Goal: Entertainment & Leisure: Browse casually

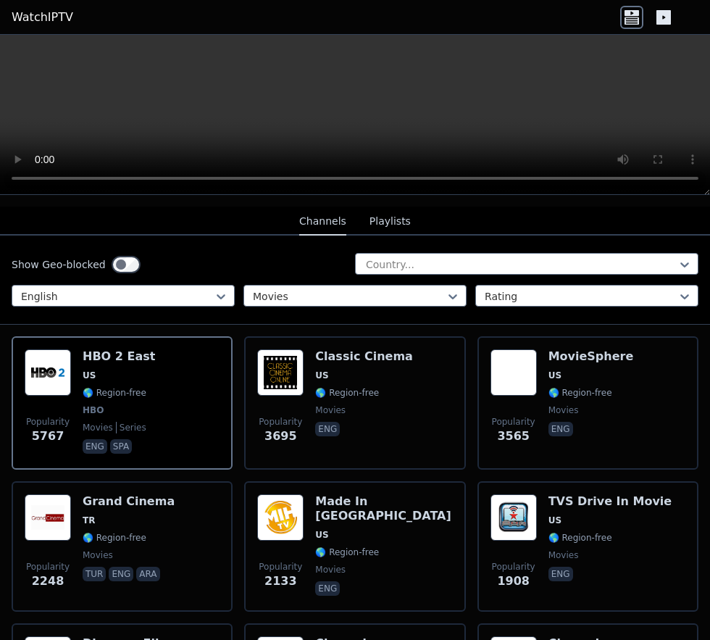
scroll to position [2541, 0]
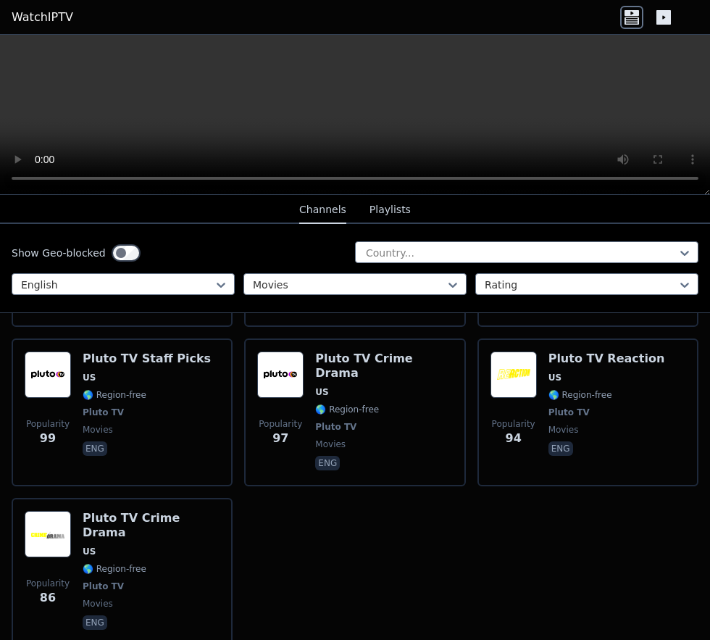
click at [101, 580] on span "Pluto TV" at bounding box center [103, 586] width 41 height 12
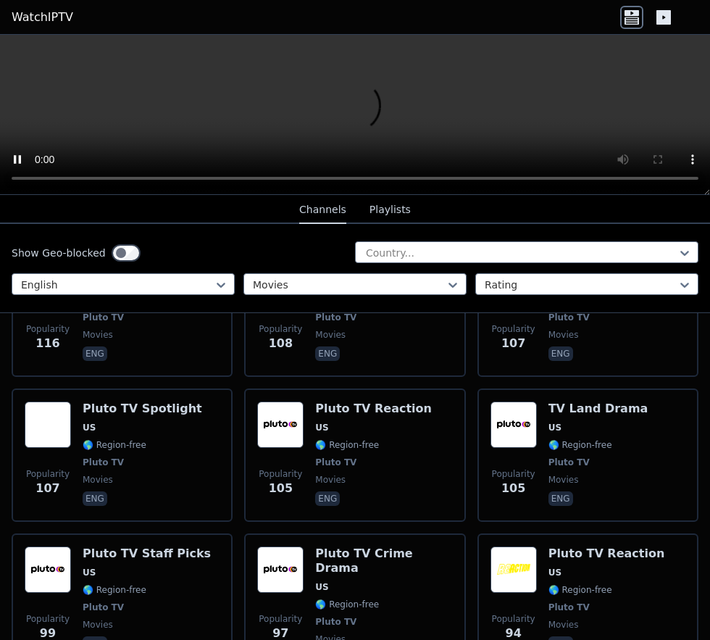
scroll to position [2343, 0]
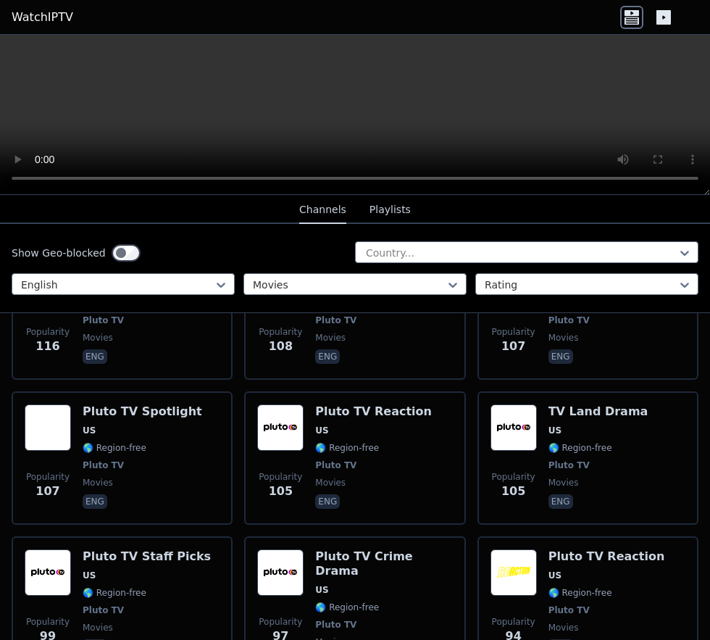
click at [331, 619] on span "Pluto TV" at bounding box center [335, 625] width 41 height 12
click at [554, 549] on div "Pluto TV Reaction US 🌎 Region-free Pluto TV movies eng" at bounding box center [606, 610] width 117 height 122
click at [348, 442] on span "🌎 Region-free" at bounding box center [347, 448] width 64 height 12
click at [93, 604] on span "Pluto TV" at bounding box center [103, 610] width 41 height 12
click at [128, 442] on span "🌎 Region-free" at bounding box center [115, 448] width 64 height 12
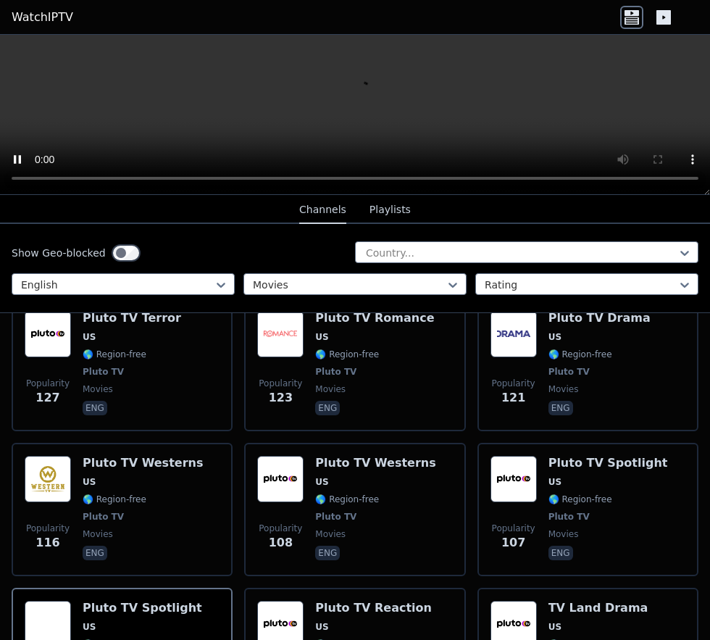
scroll to position [2158, 0]
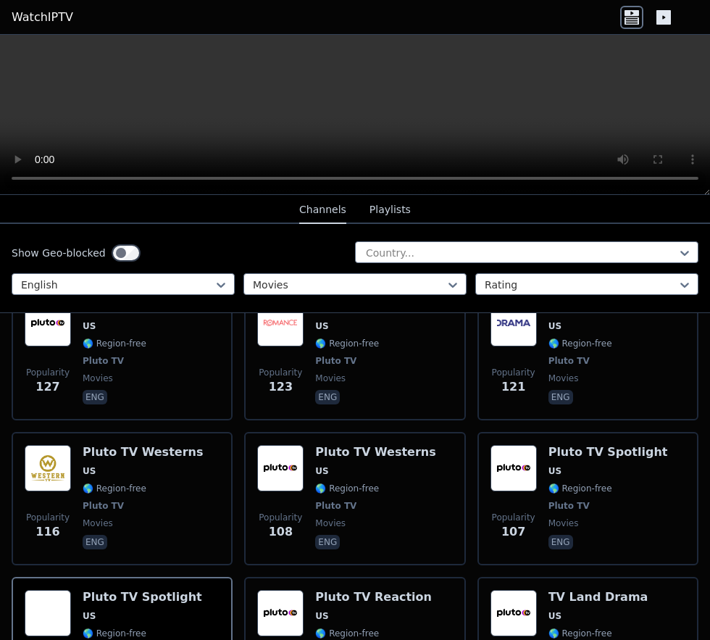
click at [582, 461] on div "Pluto TV Spotlight US 🌎 Region-free Pluto TV movies eng" at bounding box center [608, 498] width 120 height 107
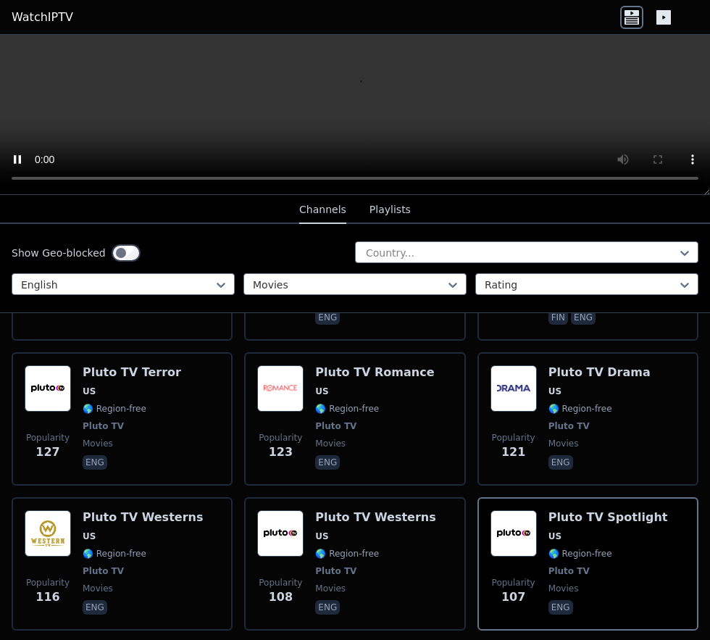
scroll to position [2086, 0]
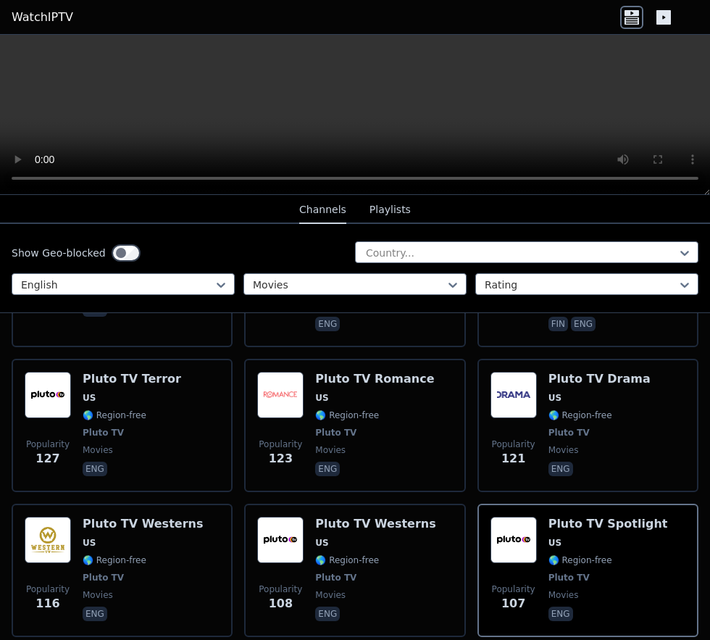
click at [329, 572] on span "Pluto TV" at bounding box center [335, 578] width 41 height 12
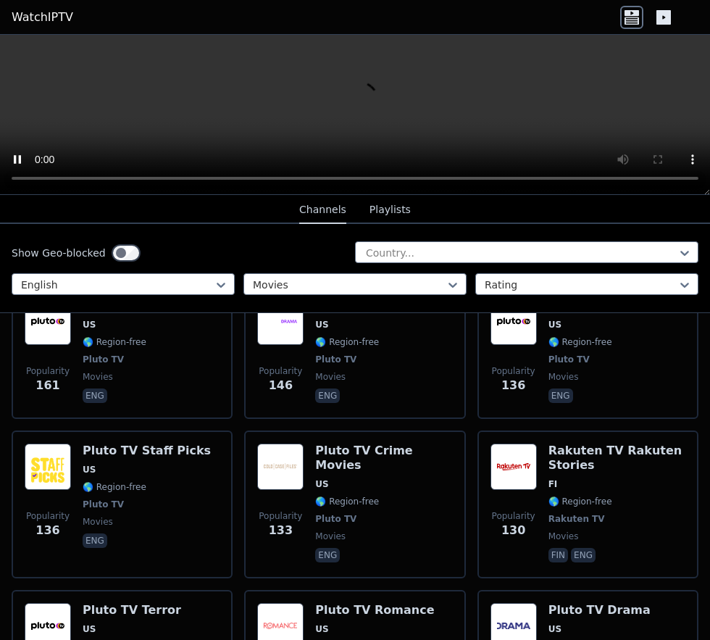
scroll to position [1852, 0]
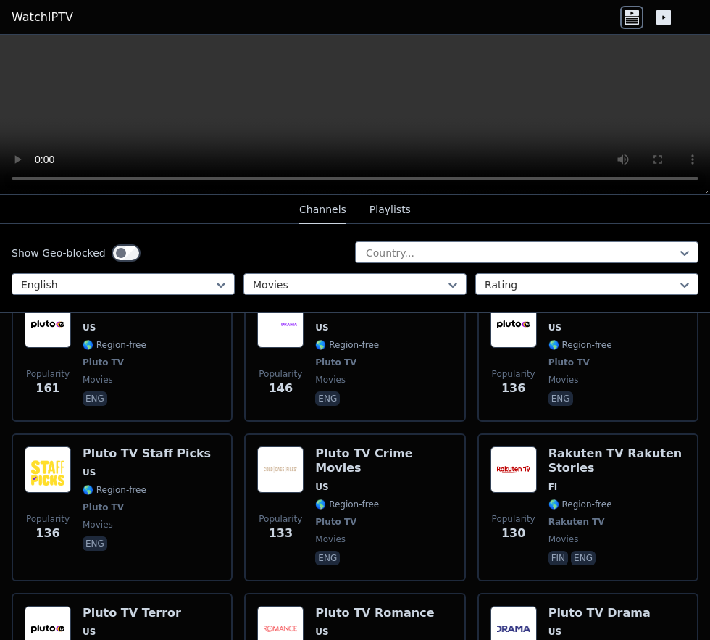
click at [105, 626] on span "US" at bounding box center [132, 632] width 99 height 12
click at [337, 516] on span "Pluto TV" at bounding box center [335, 522] width 41 height 12
click at [125, 501] on span "Pluto TV" at bounding box center [147, 507] width 128 height 12
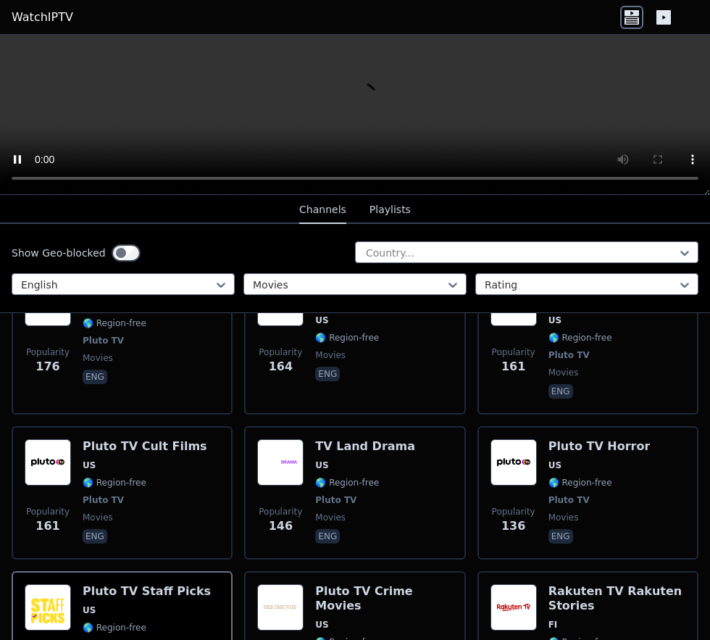
scroll to position [1713, 0]
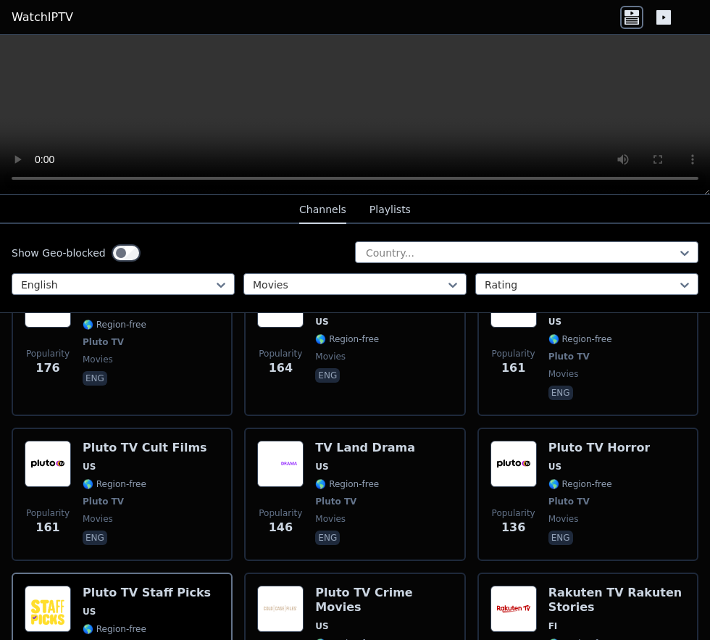
click at [99, 478] on span "🌎 Region-free" at bounding box center [115, 484] width 64 height 12
click at [560, 478] on span "🌎 Region-free" at bounding box center [580, 484] width 64 height 12
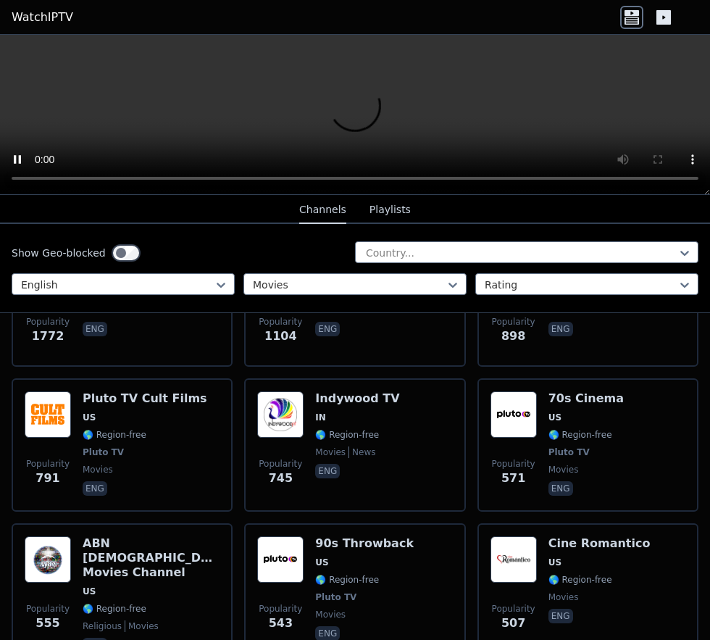
scroll to position [531, 0]
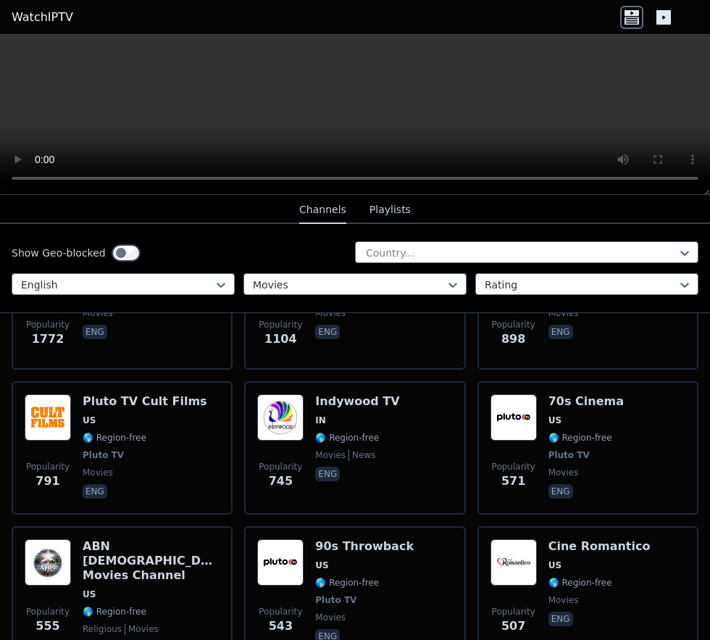
click at [303, 558] on img at bounding box center [280, 562] width 46 height 46
click at [546, 442] on div "Popularity 571 70s Cinema US 🌎 Region-free Pluto TV movies eng" at bounding box center [587, 447] width 195 height 107
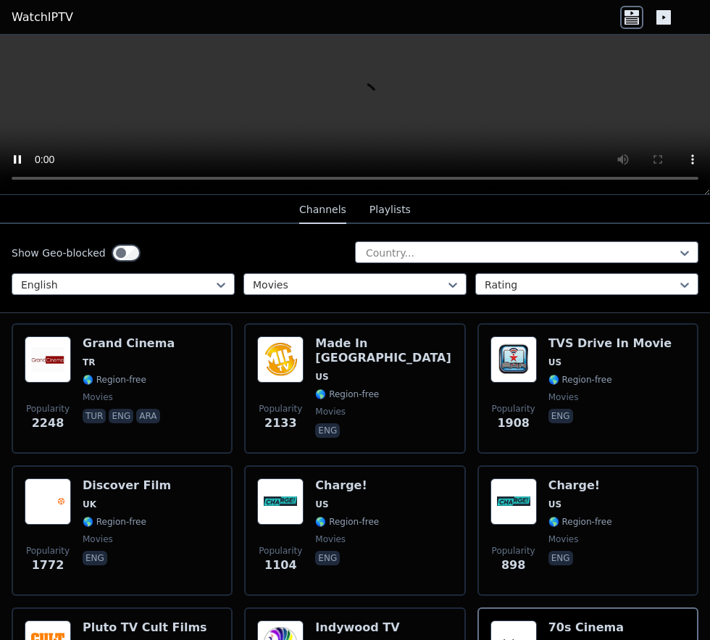
scroll to position [467, 0]
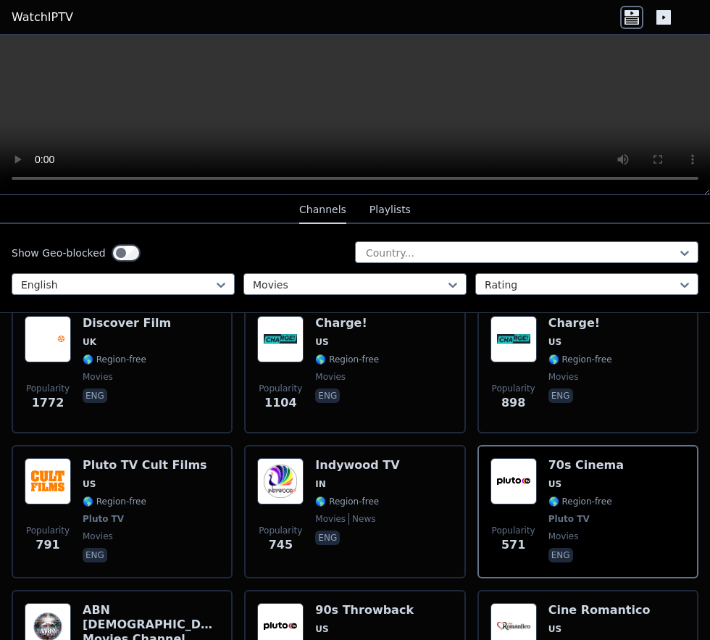
click at [83, 495] on div "Pluto TV Cult Films US 🌎 Region-free Pluto TV movies eng" at bounding box center [145, 511] width 125 height 107
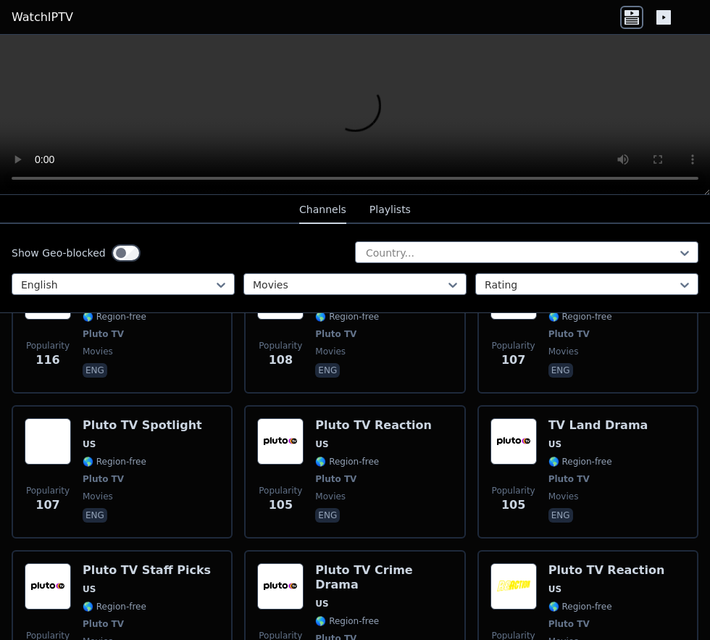
scroll to position [2269, 0]
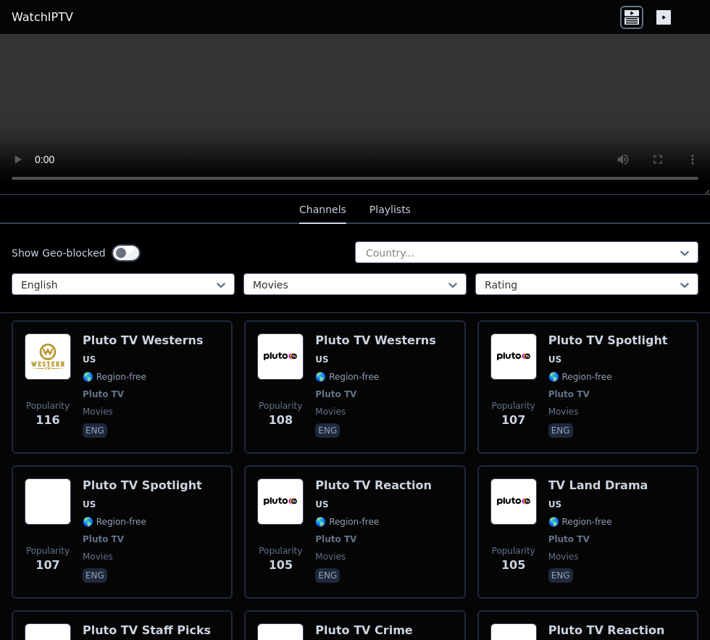
click at [297, 536] on span "Popularity 105" at bounding box center [280, 559] width 46 height 46
click at [558, 639] on span "US" at bounding box center [554, 649] width 13 height 12
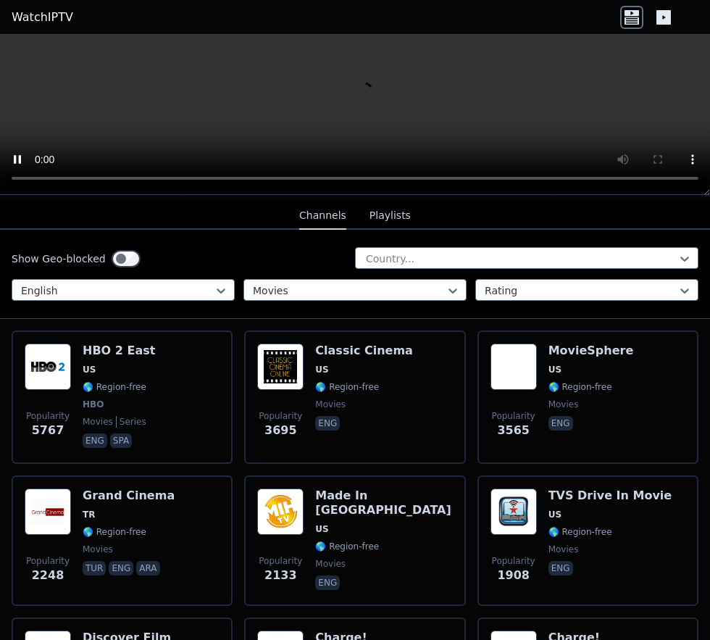
scroll to position [148, 0]
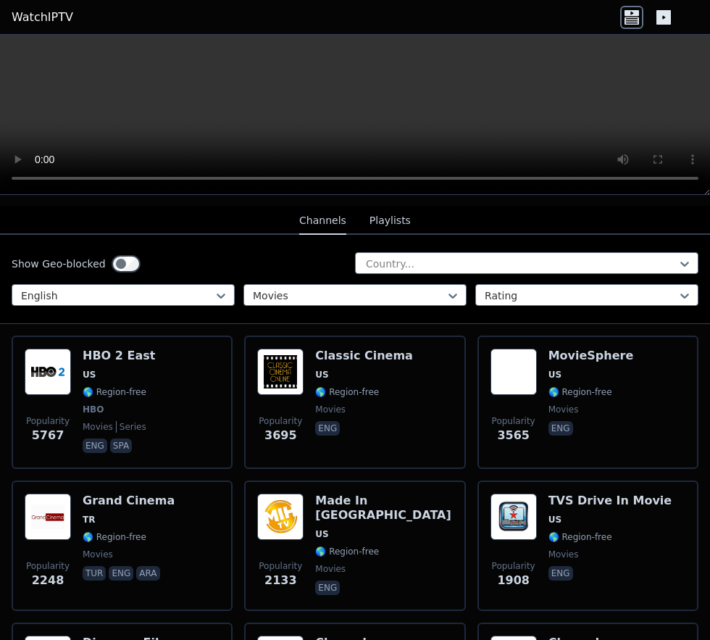
click at [112, 403] on span "HBO" at bounding box center [119, 409] width 72 height 12
click at [602, 386] on span "🌎 Region-free" at bounding box center [580, 392] width 64 height 12
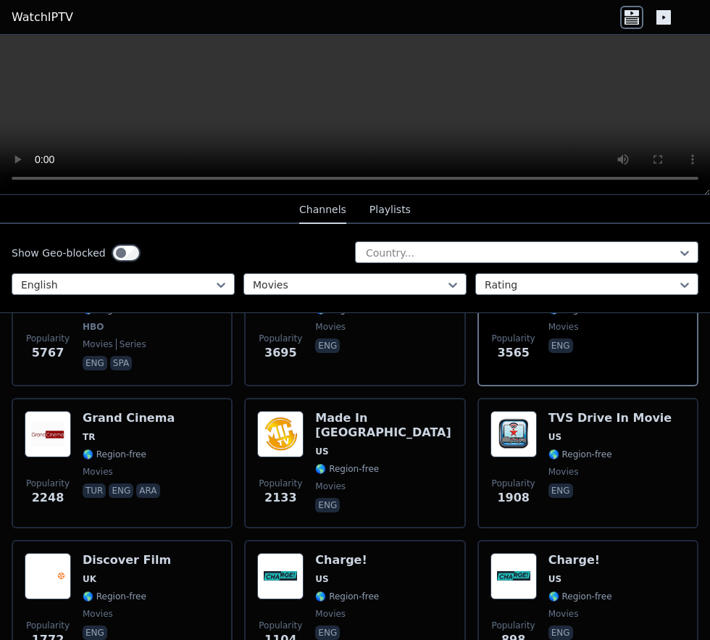
click at [96, 590] on span "🌎 Region-free" at bounding box center [115, 596] width 64 height 12
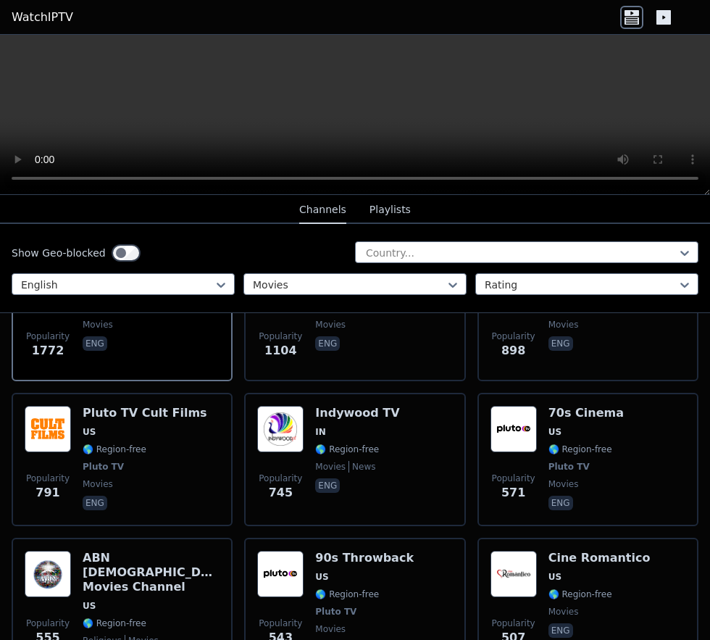
click at [97, 461] on span "Pluto TV" at bounding box center [103, 467] width 41 height 12
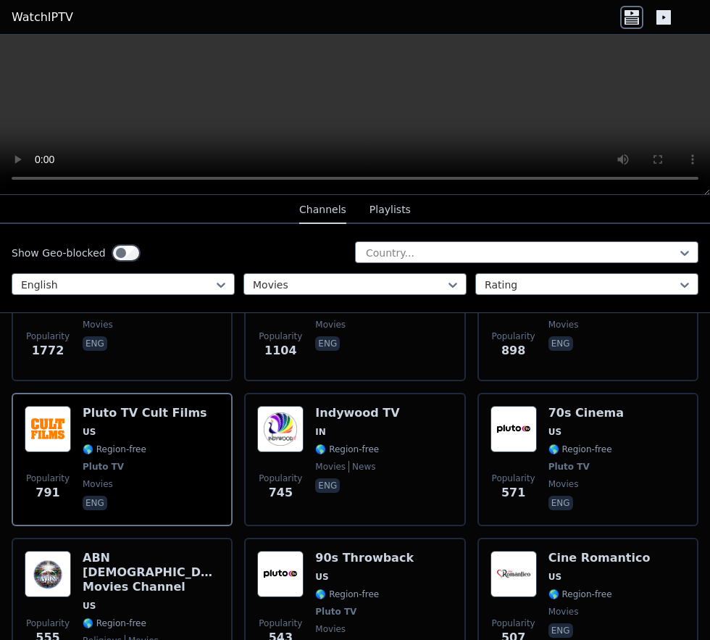
click at [573, 461] on div "70s Cinema US 🌎 Region-free Pluto TV movies eng" at bounding box center [585, 459] width 75 height 107
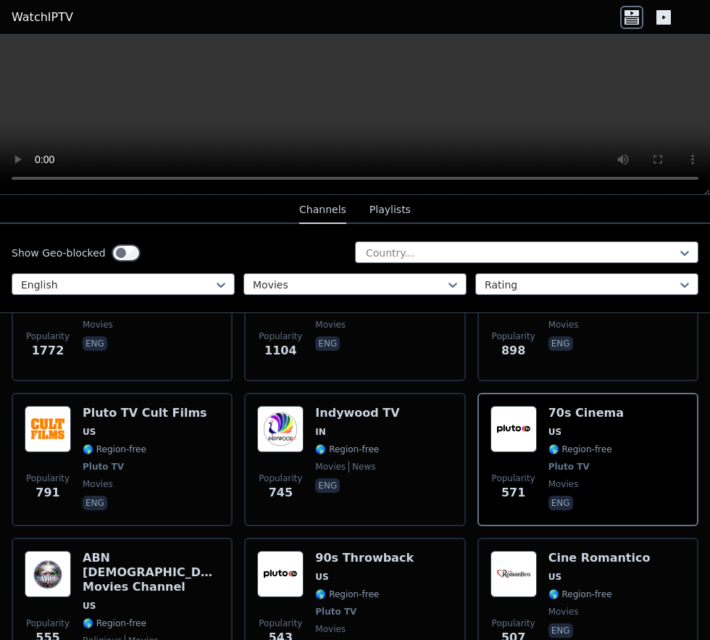
click at [341, 588] on span "🌎 Region-free" at bounding box center [347, 594] width 64 height 12
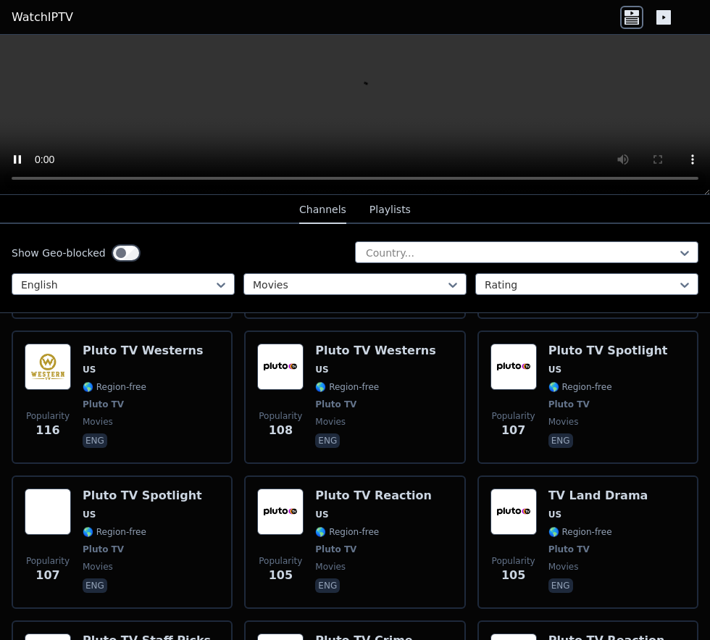
scroll to position [2257, 0]
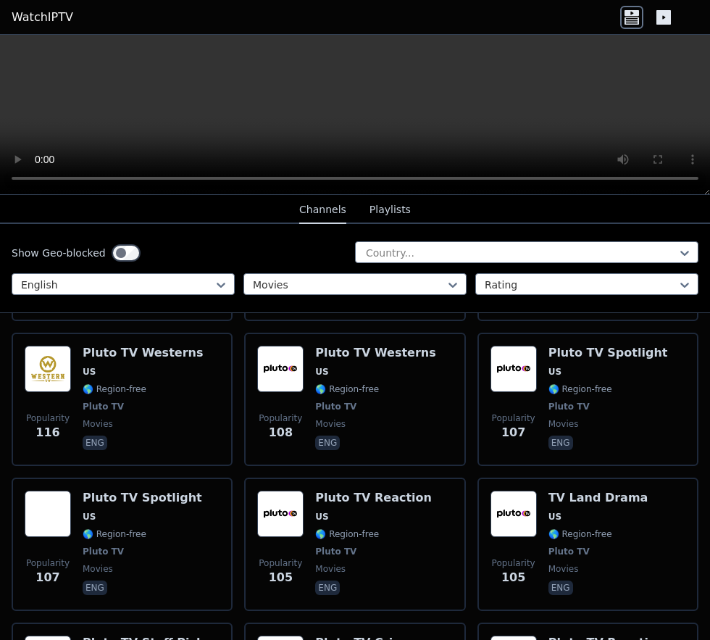
click at [340, 528] on span "🌎 Region-free" at bounding box center [347, 534] width 64 height 12
click at [83, 528] on span "🌎 Region-free" at bounding box center [115, 534] width 64 height 12
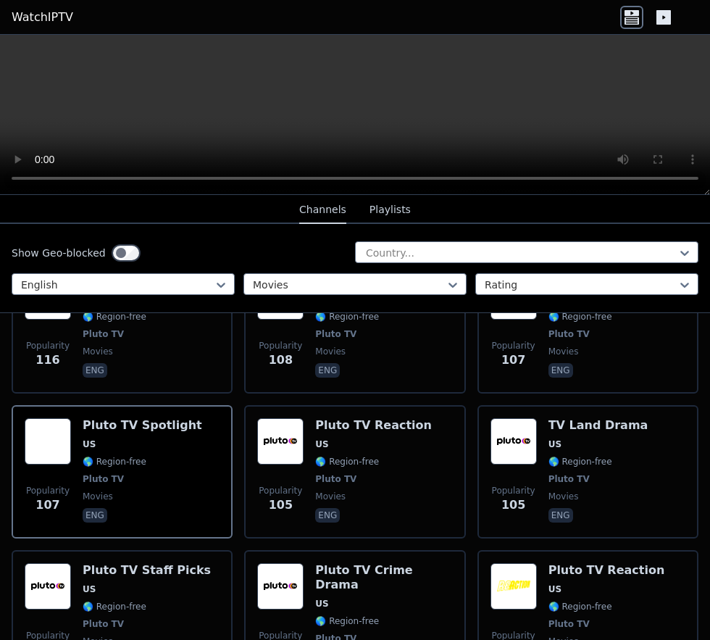
click at [117, 579] on div "Pluto TV Staff Picks US 🌎 Region-free Pluto TV movies eng" at bounding box center [147, 624] width 128 height 122
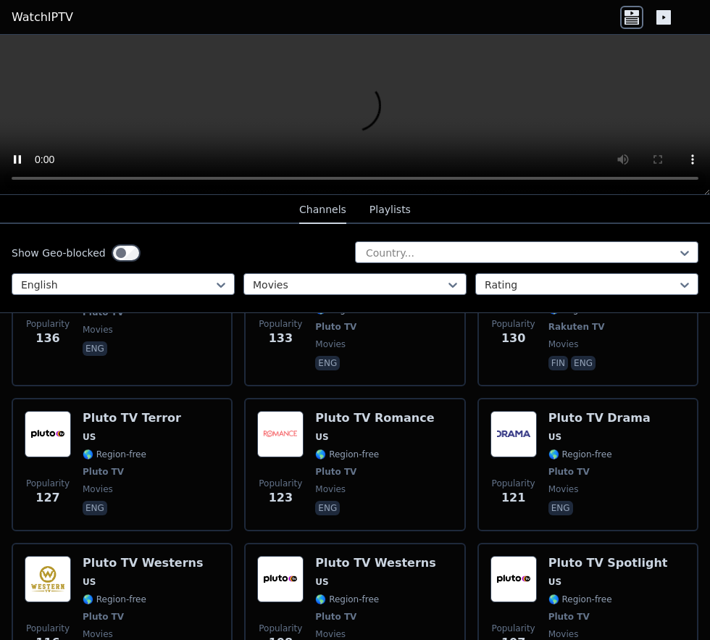
scroll to position [2054, 0]
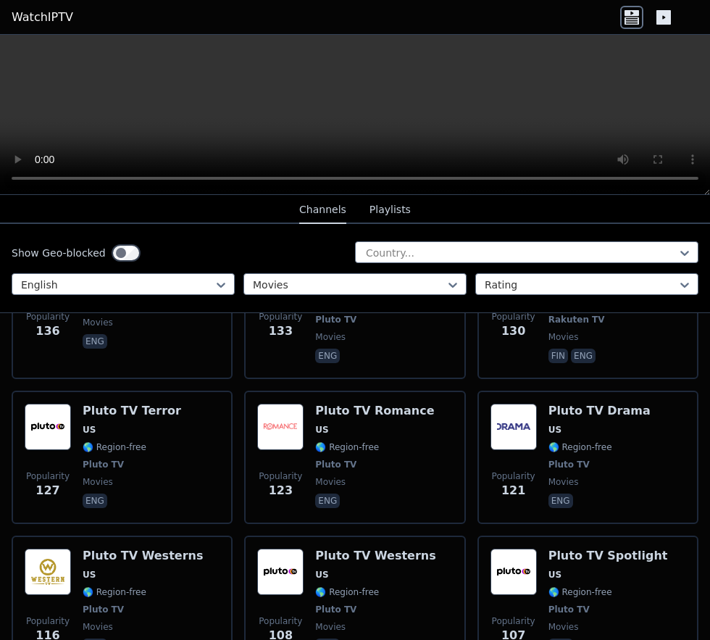
click at [107, 416] on div "Pluto TV Terror US 🌎 Region-free Pluto TV movies eng" at bounding box center [132, 456] width 99 height 107
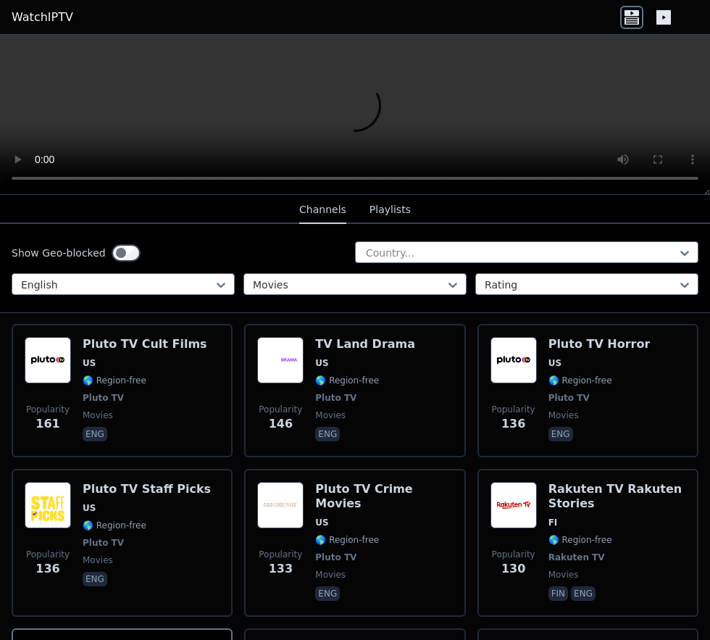
scroll to position [1815, 0]
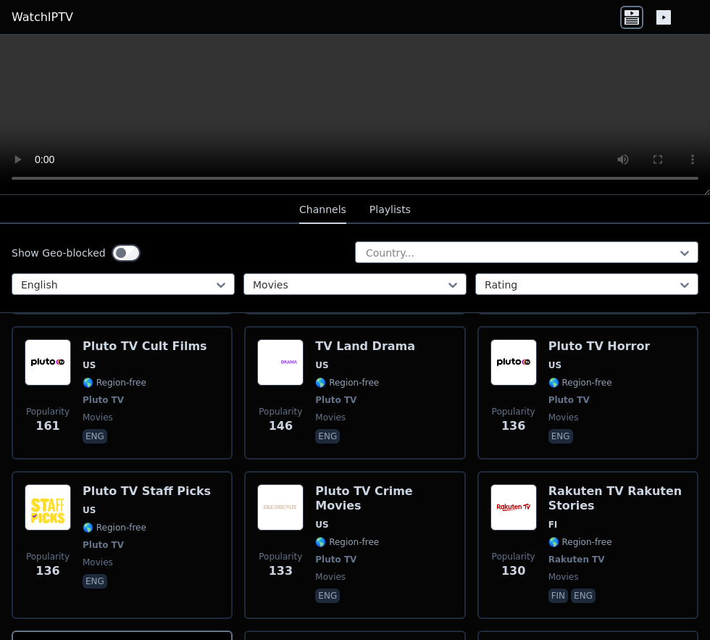
click at [351, 496] on div "Pluto TV Crime Movies US 🌎 Region-free Pluto TV movies eng" at bounding box center [383, 545] width 137 height 122
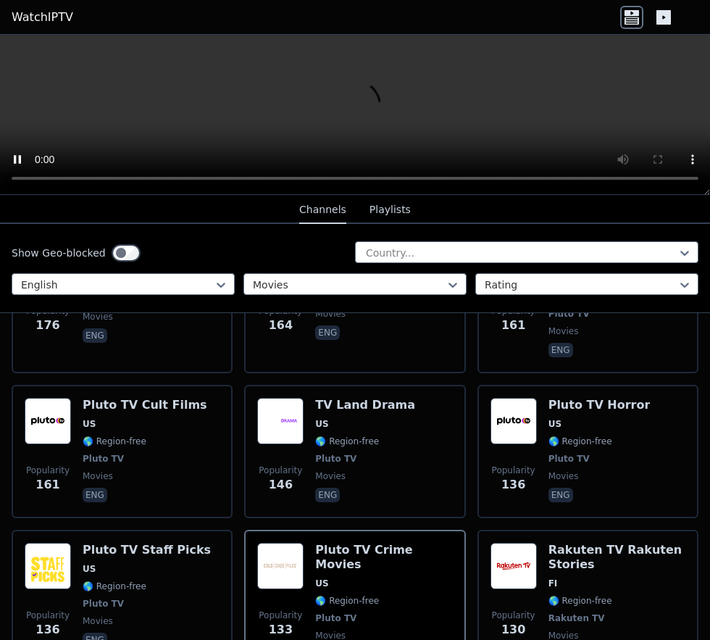
scroll to position [1754, 0]
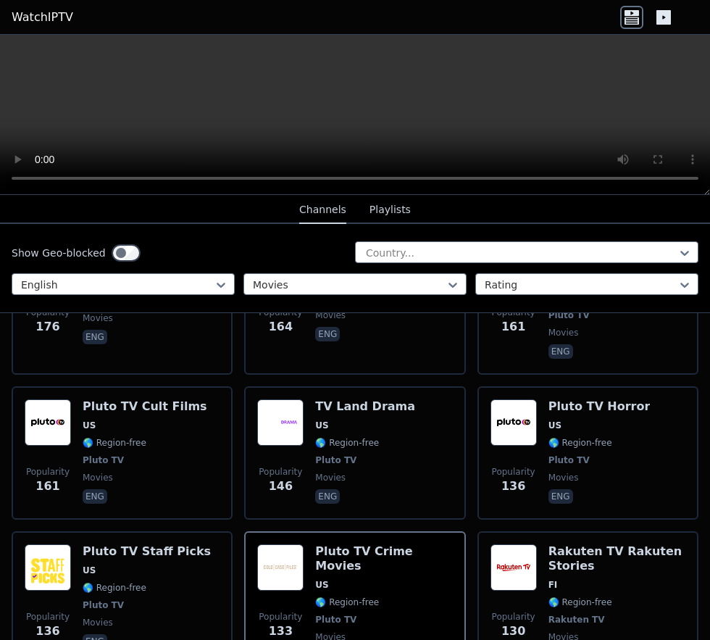
click at [584, 414] on div "Pluto TV Horror US 🌎 Region-free Pluto TV movies eng" at bounding box center [599, 452] width 102 height 107
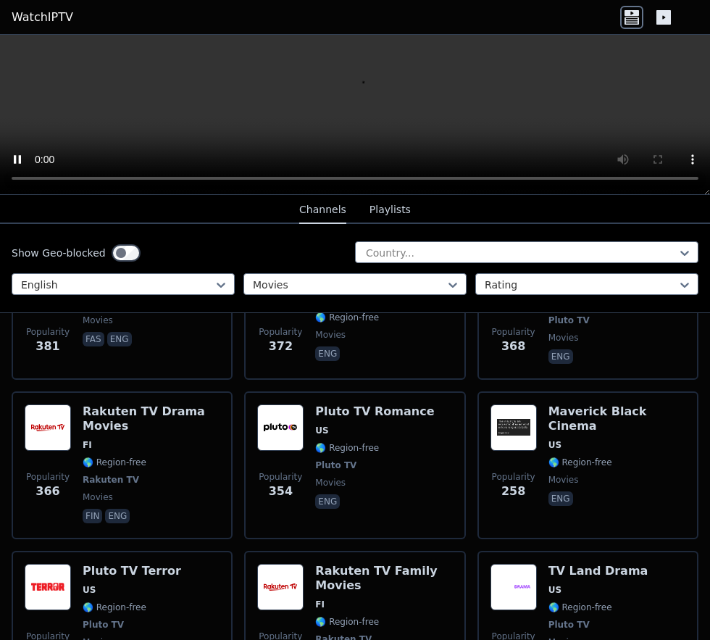
scroll to position [0, 0]
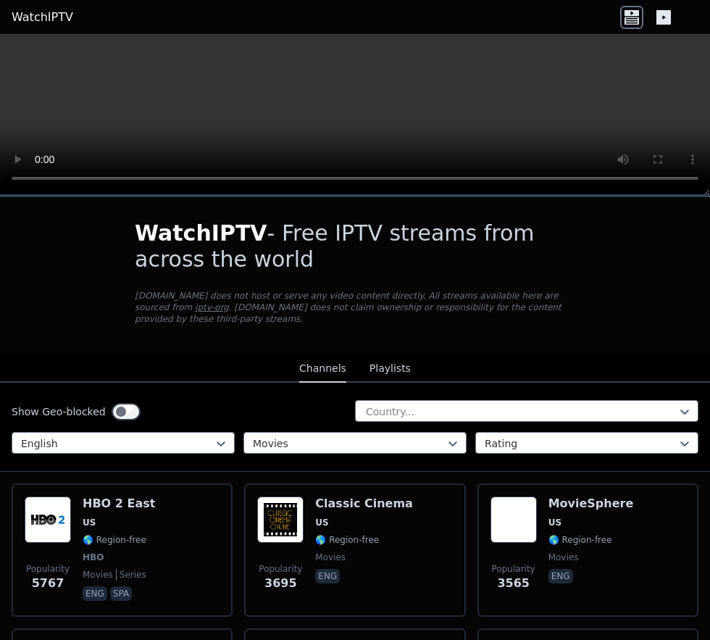
click at [91, 551] on span "HBO" at bounding box center [93, 557] width 21 height 12
click at [555, 536] on div "MovieSphere US 🌎 Region-free movies eng" at bounding box center [590, 549] width 85 height 107
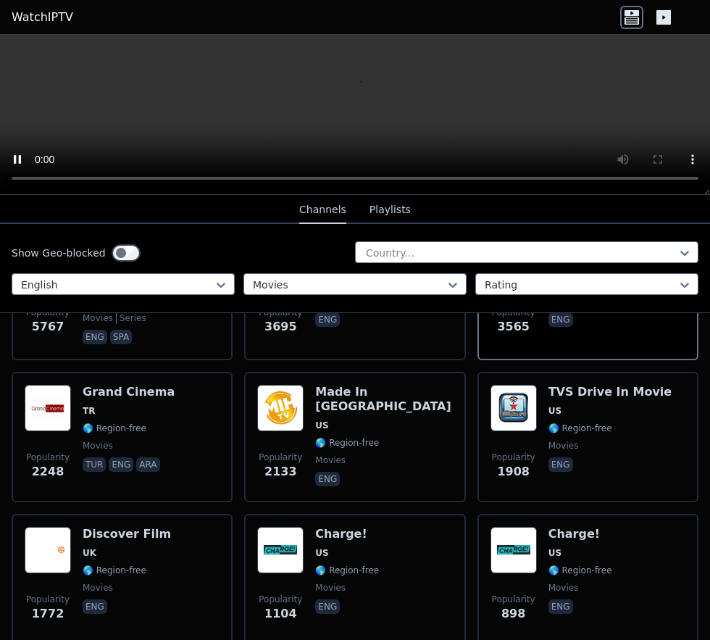
scroll to position [262, 0]
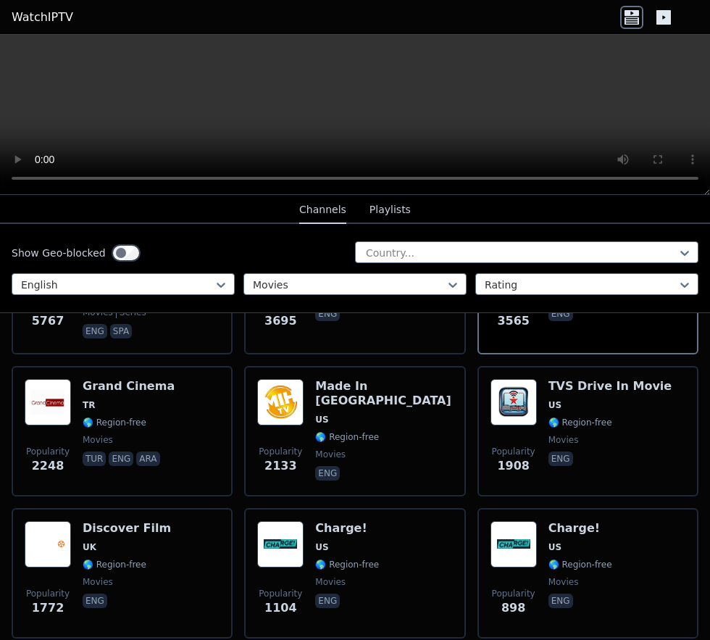
click at [89, 558] on span "🌎 Region-free" at bounding box center [115, 564] width 64 height 12
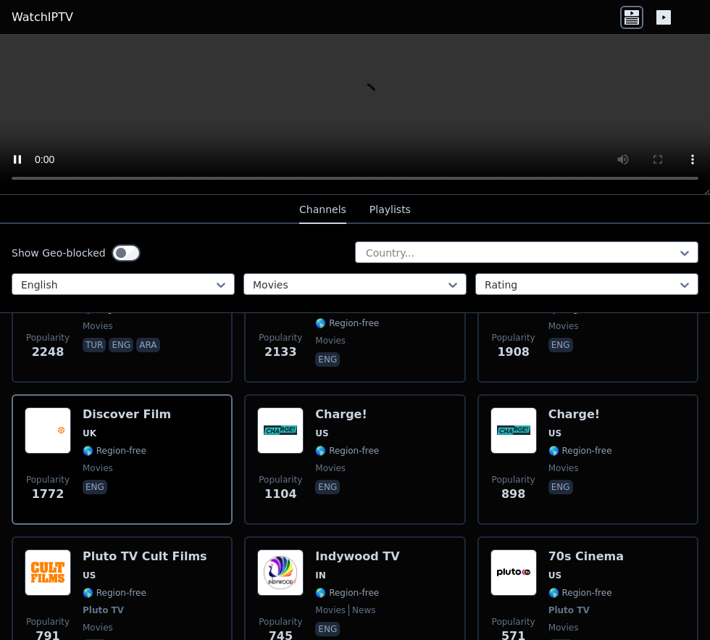
scroll to position [470, 0]
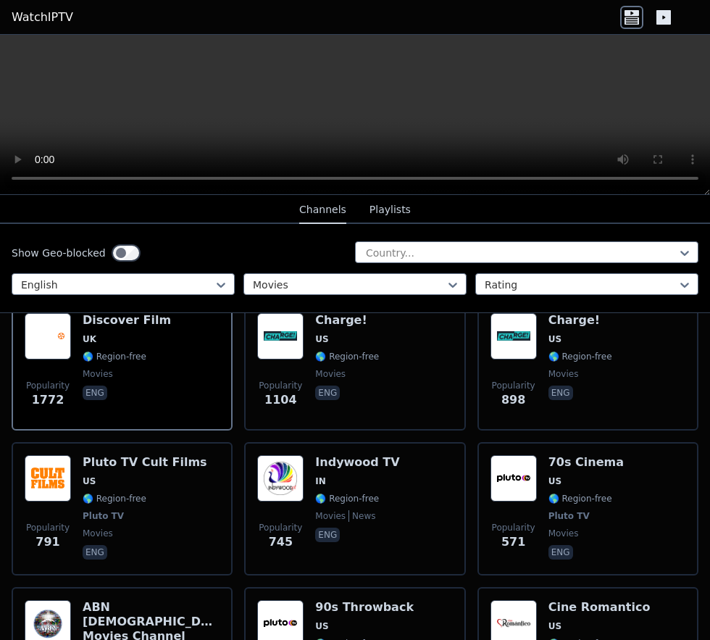
click at [70, 485] on img at bounding box center [48, 478] width 46 height 46
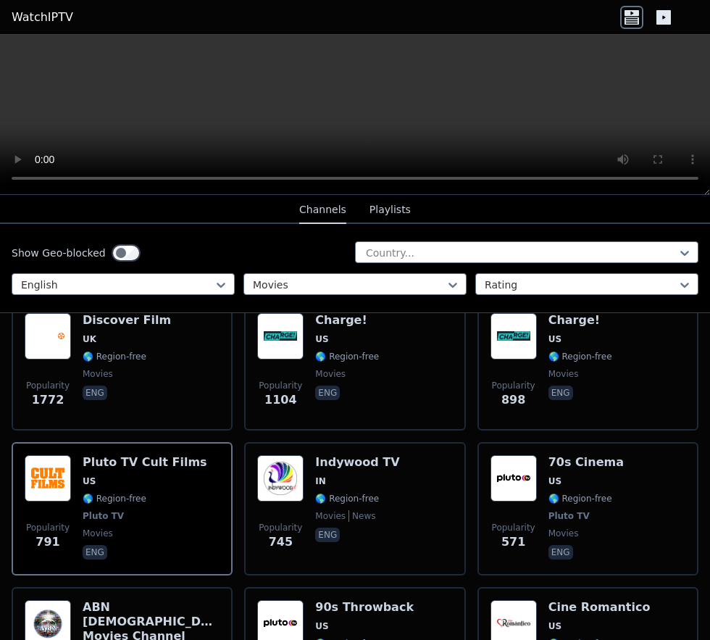
click at [553, 545] on p "eng" at bounding box center [560, 552] width 25 height 14
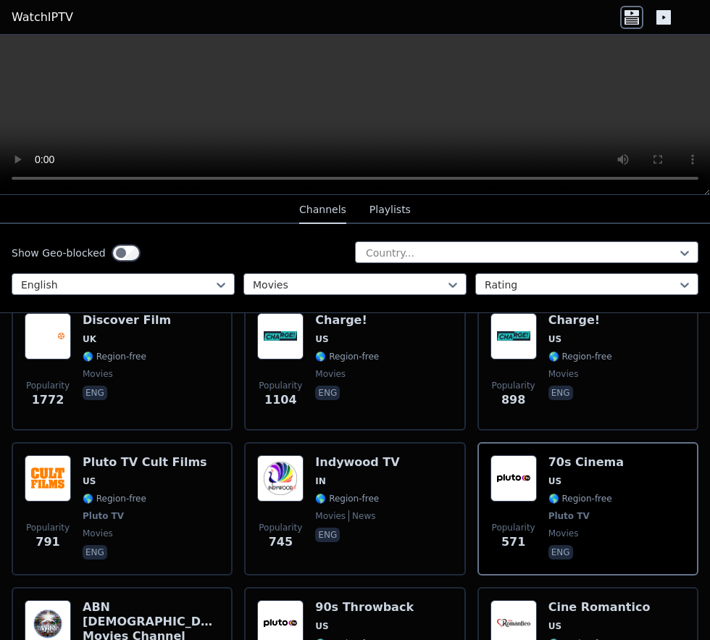
click at [287, 627] on img at bounding box center [280, 623] width 46 height 46
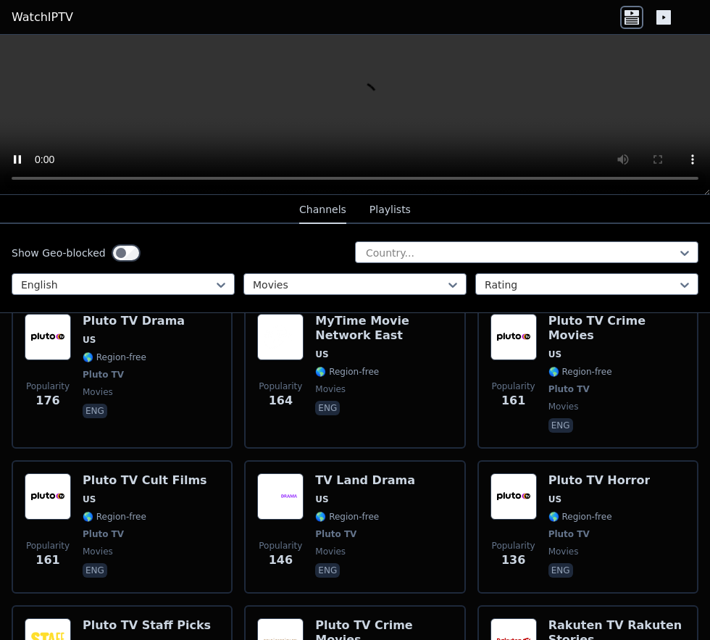
scroll to position [2541, 0]
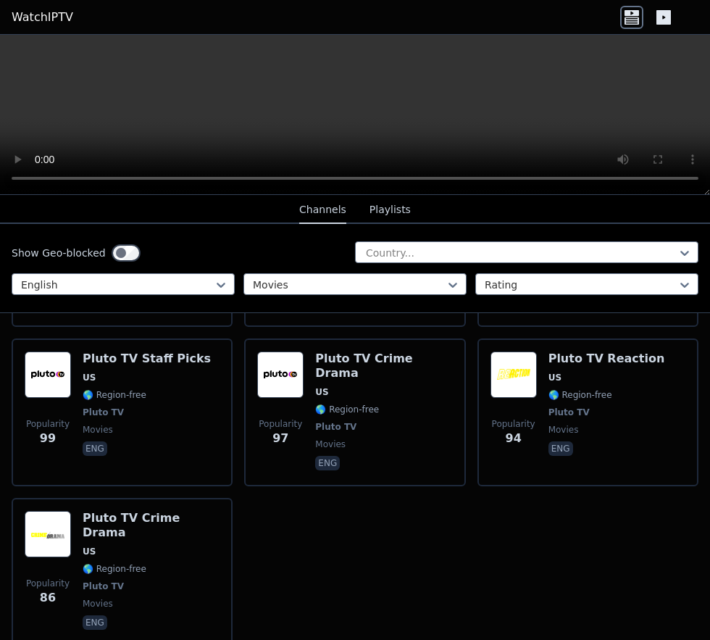
click at [590, 389] on span "🌎 Region-free" at bounding box center [580, 395] width 64 height 12
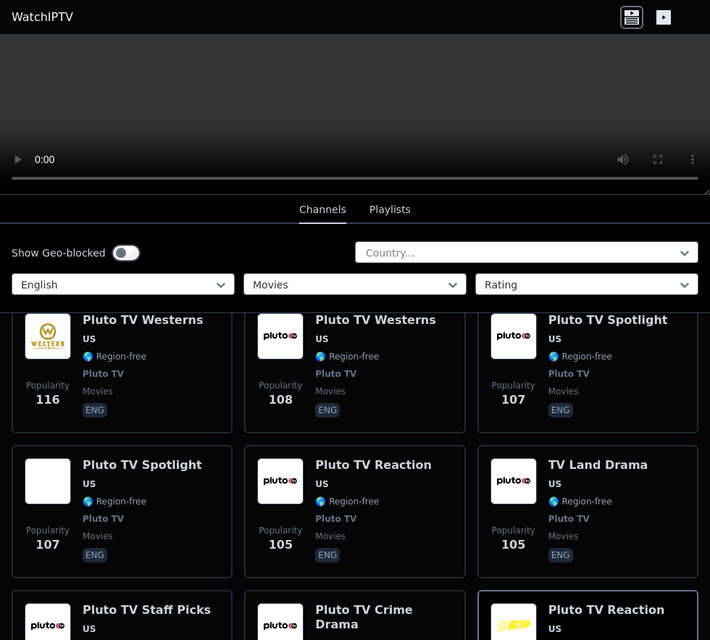
click at [330, 491] on div "Pluto TV Reaction US 🌎 Region-free Pluto TV movies eng" at bounding box center [373, 511] width 117 height 107
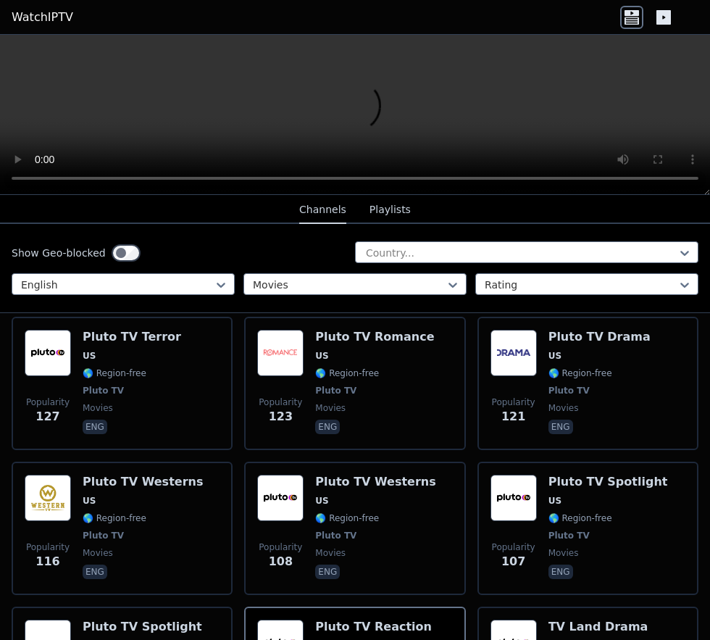
scroll to position [2096, 0]
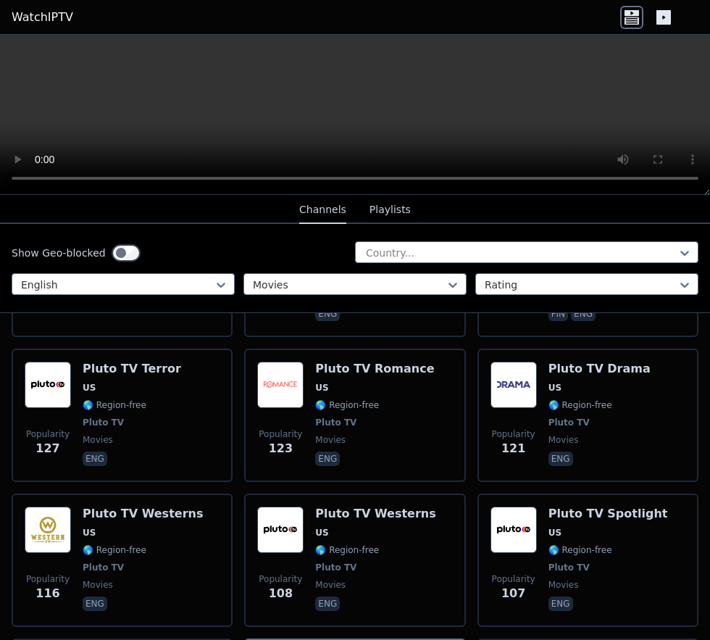
click at [94, 399] on span "🌎 Region-free" at bounding box center [115, 405] width 64 height 12
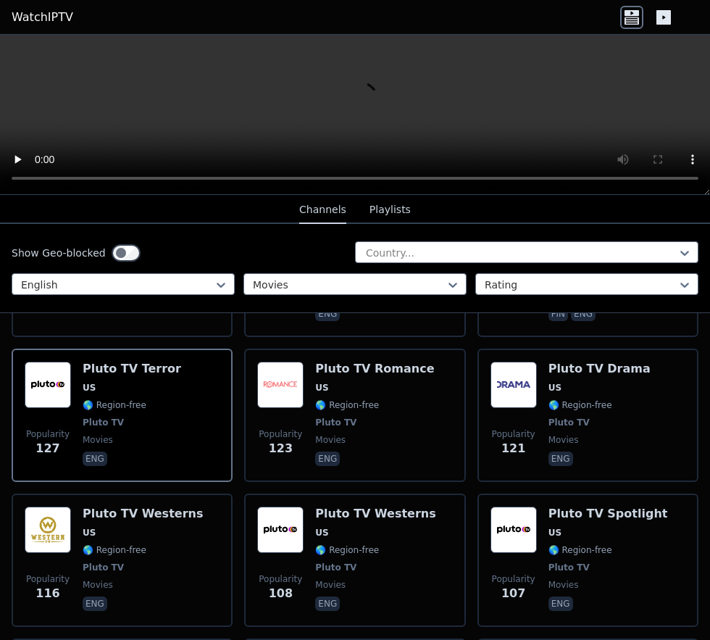
scroll to position [0, 0]
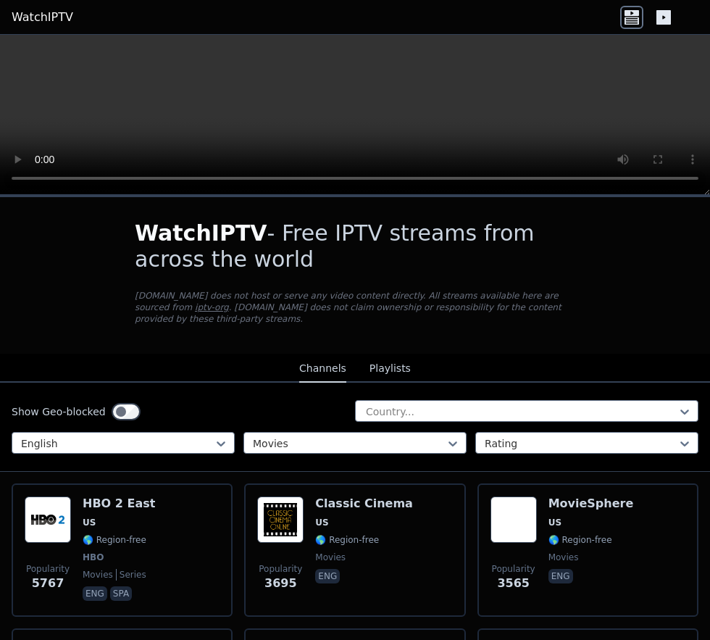
click at [99, 534] on span "🌎 Region-free" at bounding box center [115, 540] width 64 height 12
click at [558, 534] on span "🌎 Region-free" at bounding box center [580, 540] width 64 height 12
click at [110, 516] on span "US" at bounding box center [119, 522] width 72 height 12
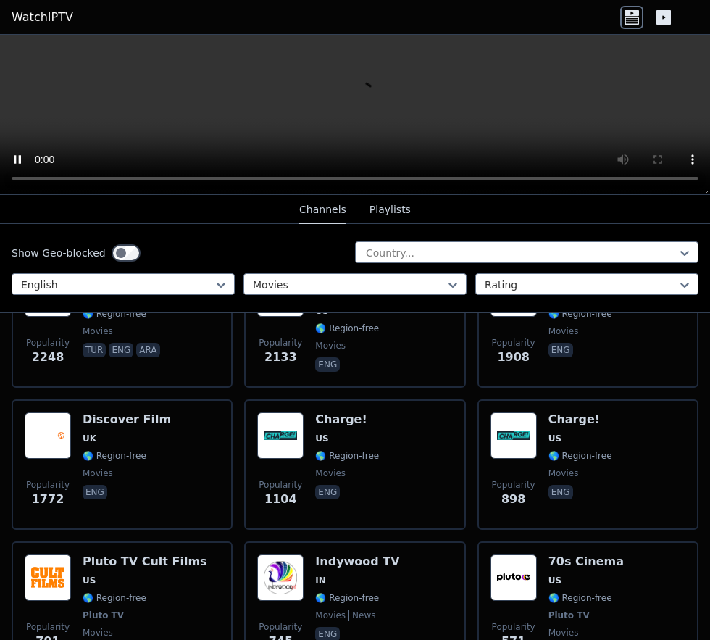
scroll to position [372, 0]
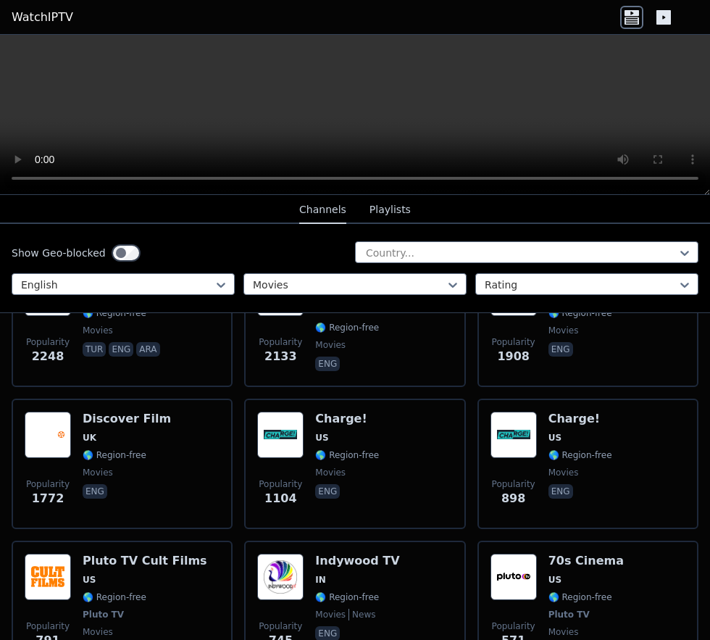
click at [84, 449] on span "🌎 Region-free" at bounding box center [115, 455] width 64 height 12
click at [118, 591] on span "🌎 Region-free" at bounding box center [115, 597] width 64 height 12
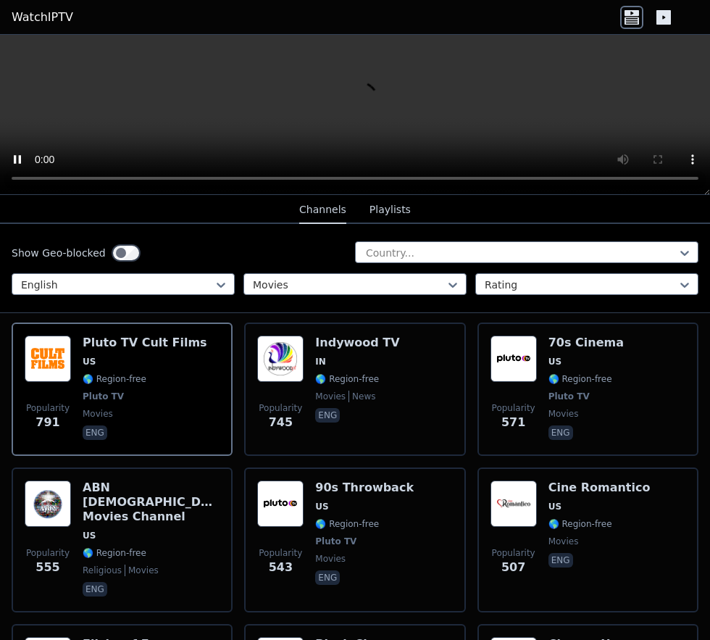
scroll to position [598, 0]
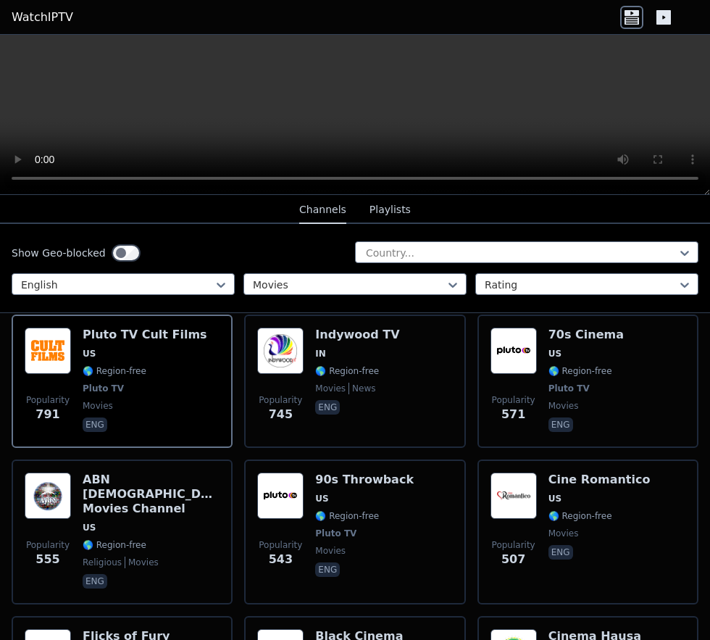
click at [551, 382] on span "Pluto TV" at bounding box center [568, 388] width 41 height 12
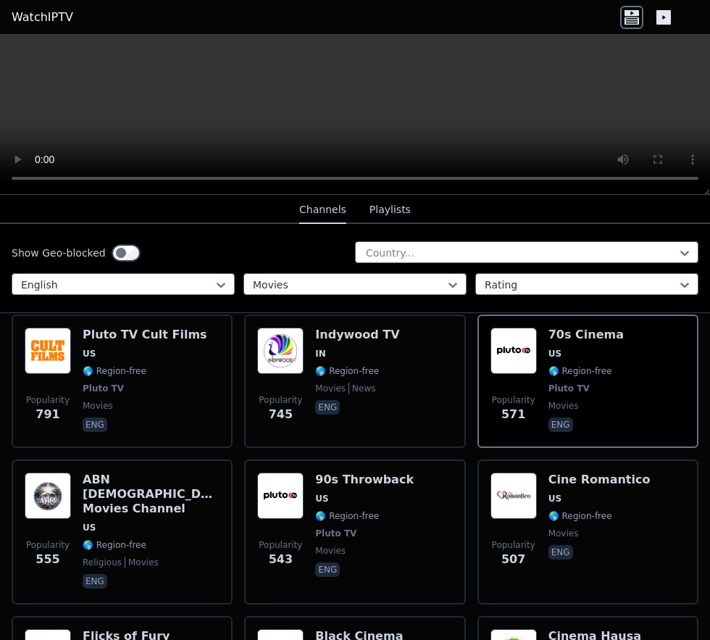
click at [333, 527] on span "Pluto TV" at bounding box center [335, 533] width 41 height 12
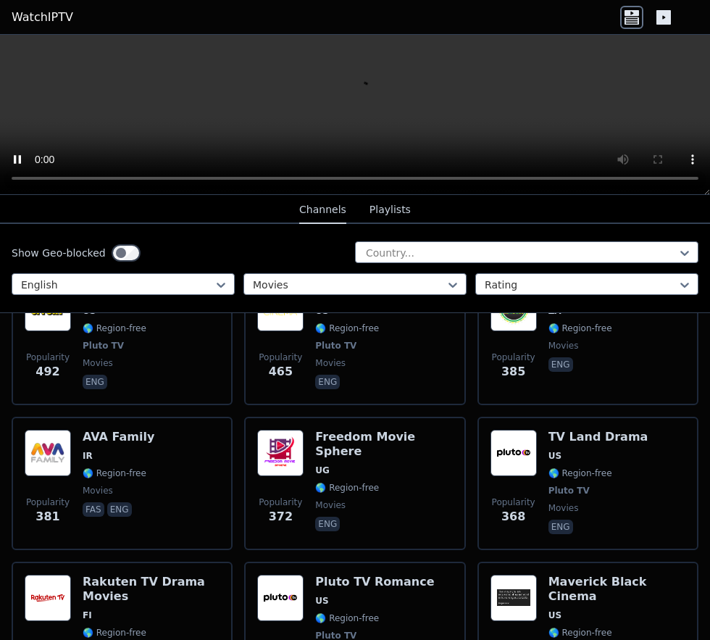
scroll to position [943, 0]
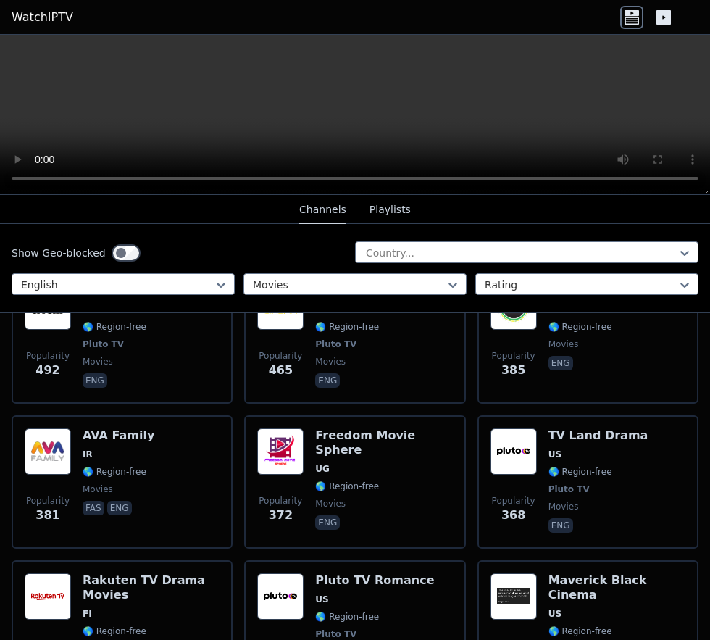
click at [347, 498] on span "movies" at bounding box center [383, 504] width 137 height 12
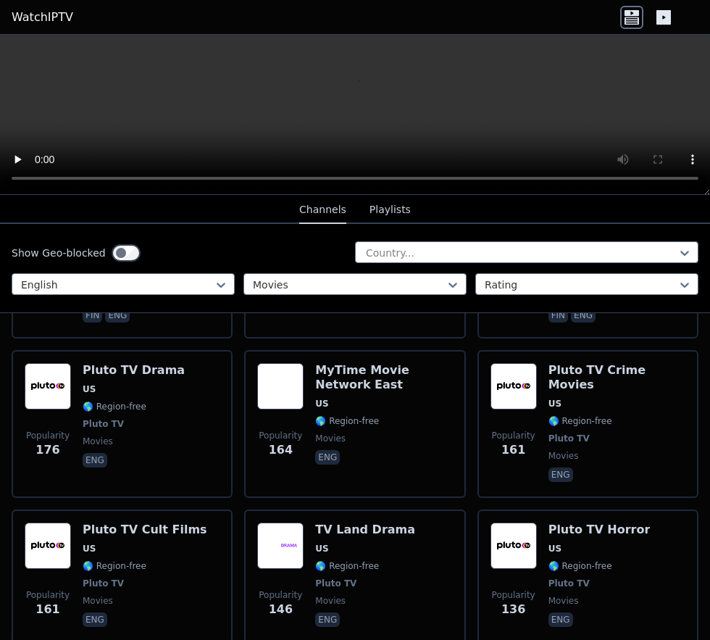
scroll to position [1634, 0]
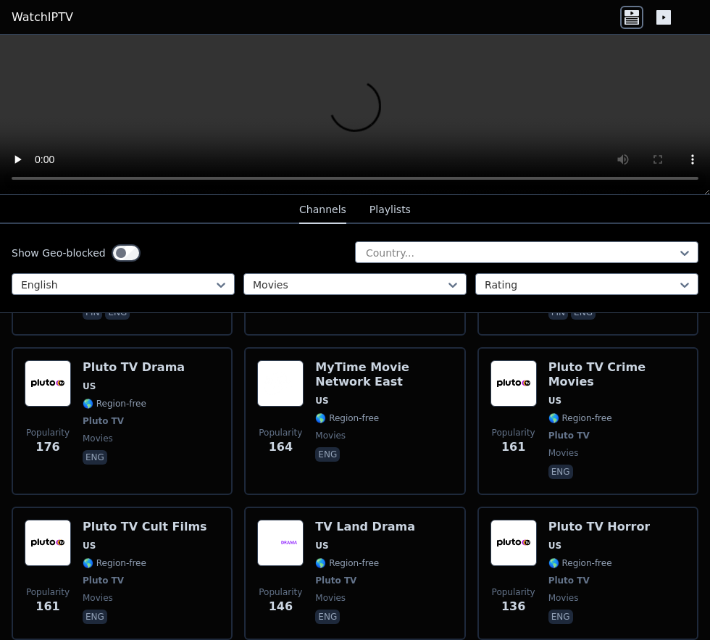
click at [343, 395] on span "US" at bounding box center [383, 401] width 137 height 12
click at [567, 387] on div "Pluto TV Crime Movies US 🌎 Region-free Pluto TV movies eng" at bounding box center [616, 421] width 137 height 122
click at [133, 519] on div "Pluto TV Cult Films US 🌎 Region-free Pluto TV movies eng" at bounding box center [145, 572] width 125 height 107
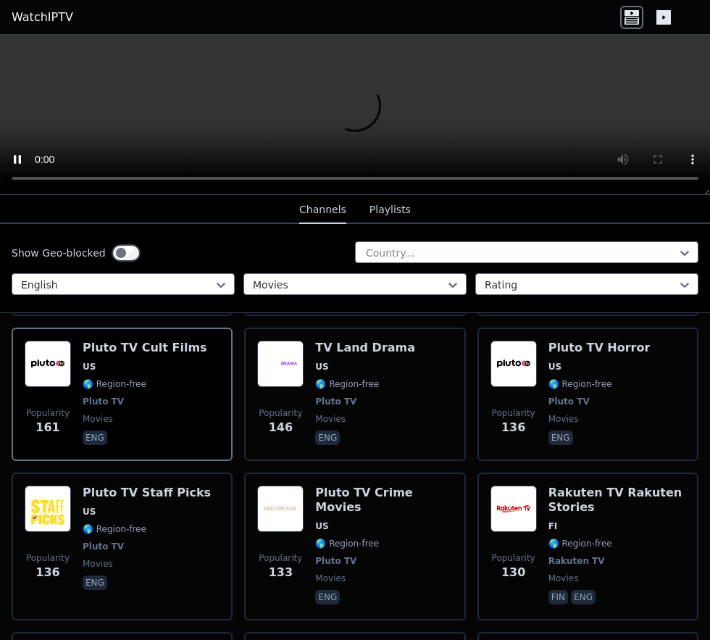
scroll to position [1815, 0]
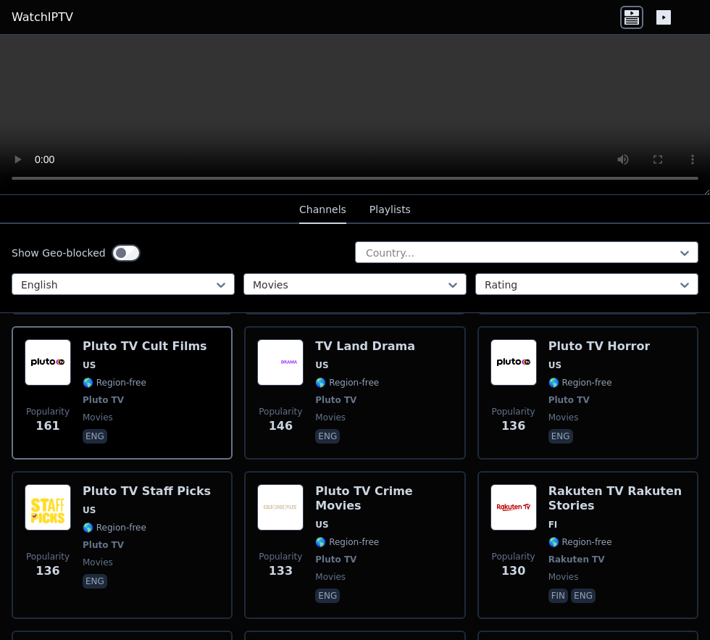
click at [116, 539] on span "Pluto TV" at bounding box center [147, 545] width 128 height 12
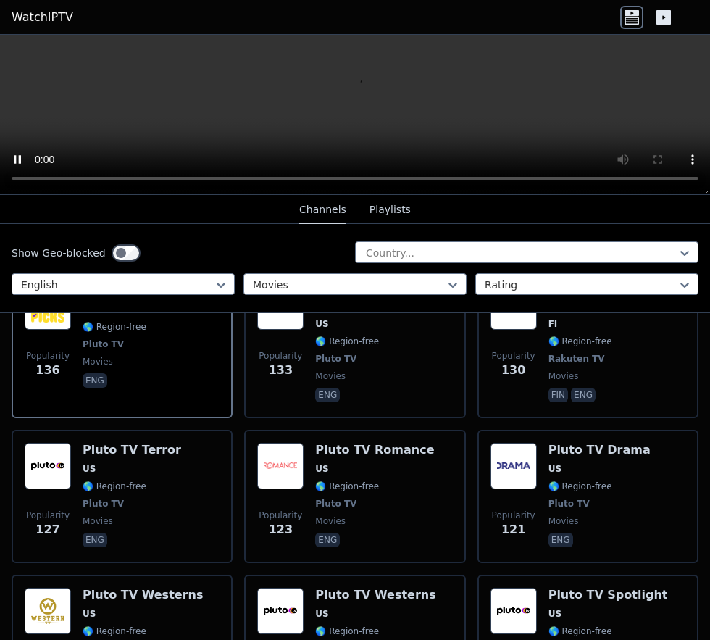
scroll to position [2018, 0]
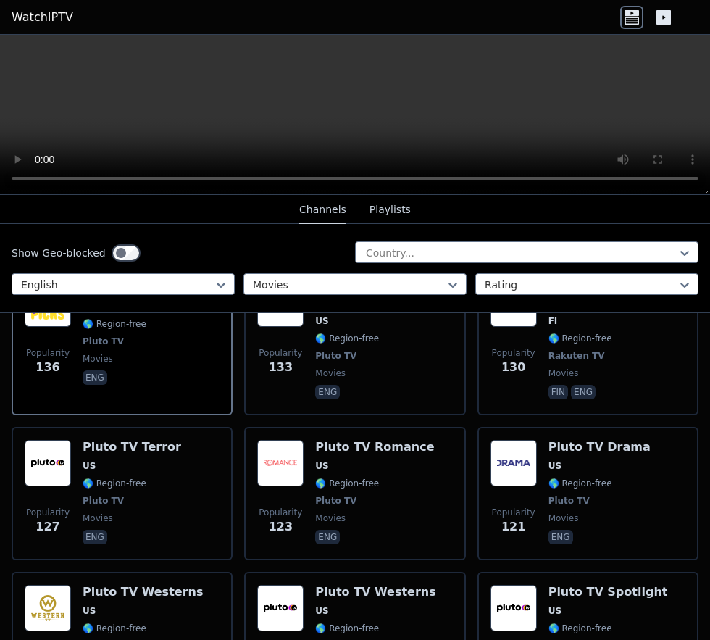
click at [105, 622] on span "🌎 Region-free" at bounding box center [115, 628] width 64 height 12
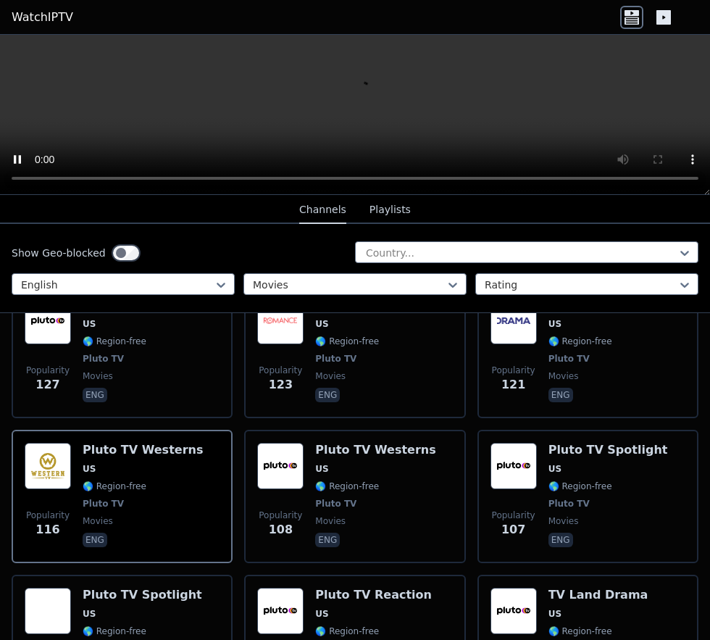
scroll to position [2235, 0]
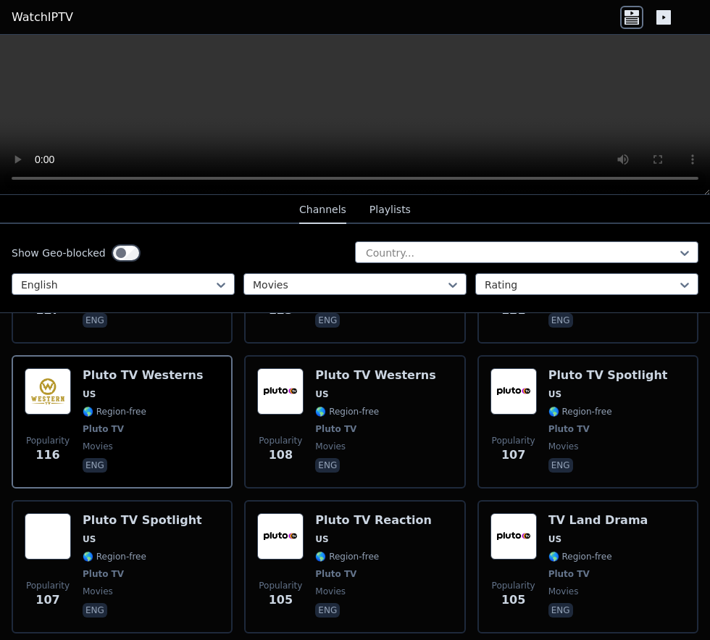
click at [567, 406] on span "🌎 Region-free" at bounding box center [580, 412] width 64 height 12
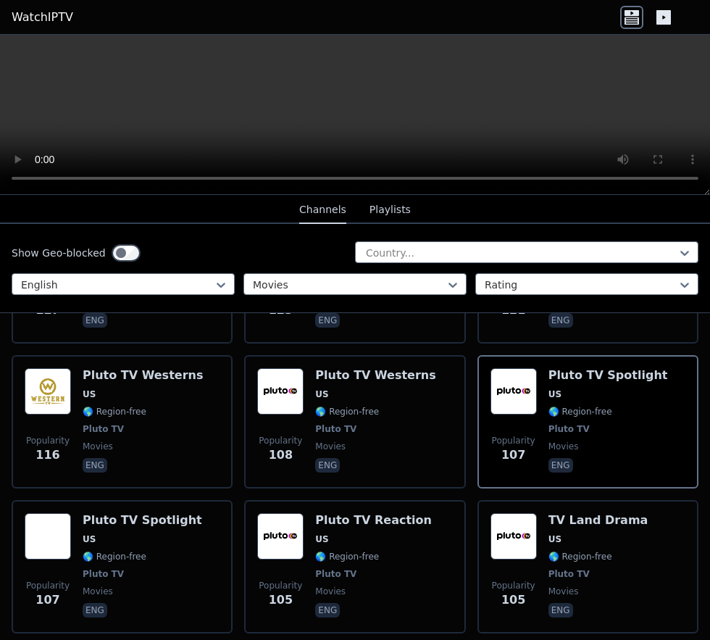
click at [347, 551] on span "🌎 Region-free" at bounding box center [347, 557] width 64 height 12
